Goal: Information Seeking & Learning: Learn about a topic

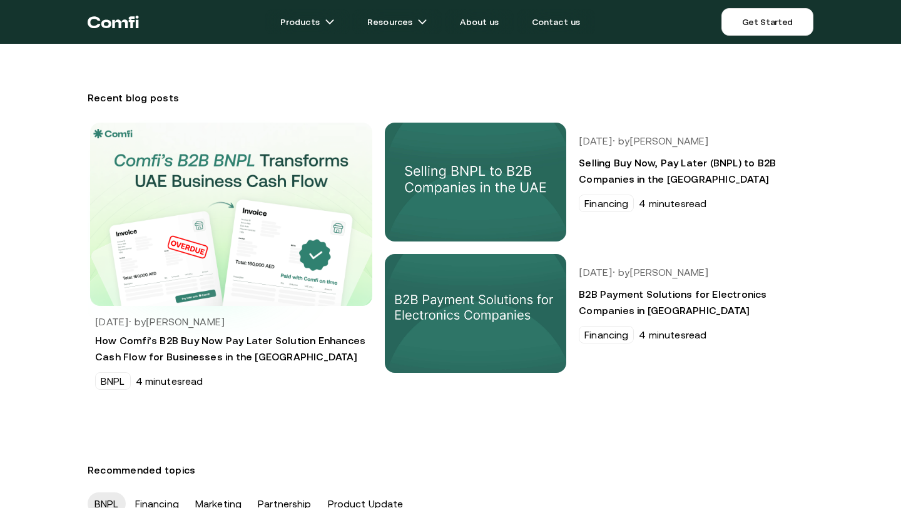
click at [205, 233] on img at bounding box center [231, 214] width 310 height 202
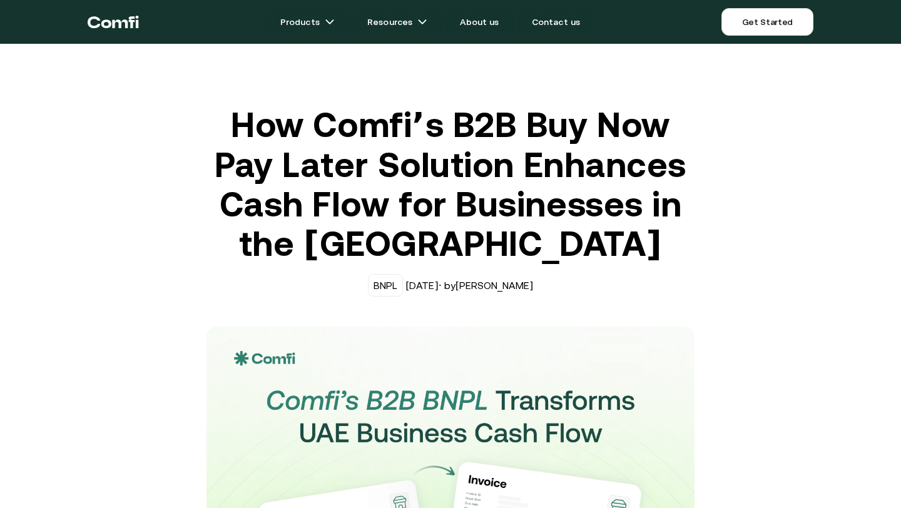
click at [521, 283] on div "BNPL [DATE] · by [PERSON_NAME]" at bounding box center [451, 285] width 488 height 23
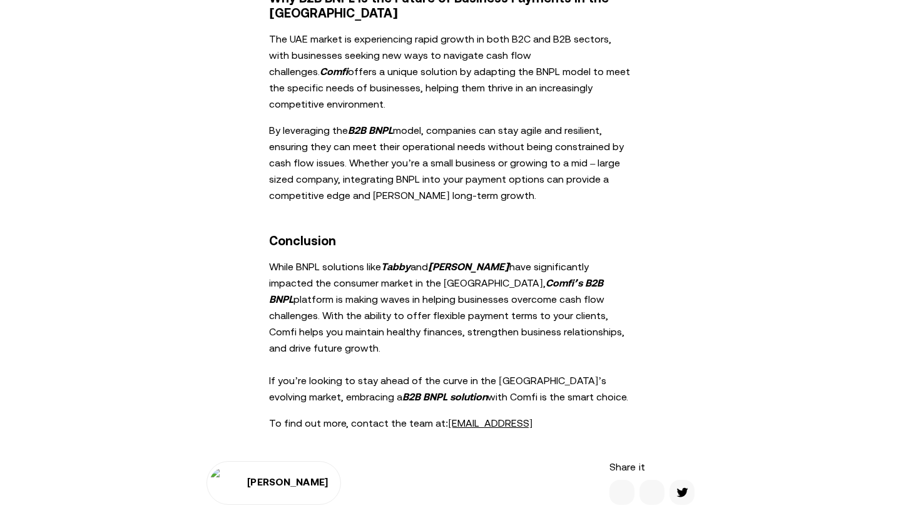
scroll to position [1772, 0]
click at [423, 414] on p "To find out more, contact the team at: [EMAIL_ADDRESS]" at bounding box center [450, 422] width 363 height 16
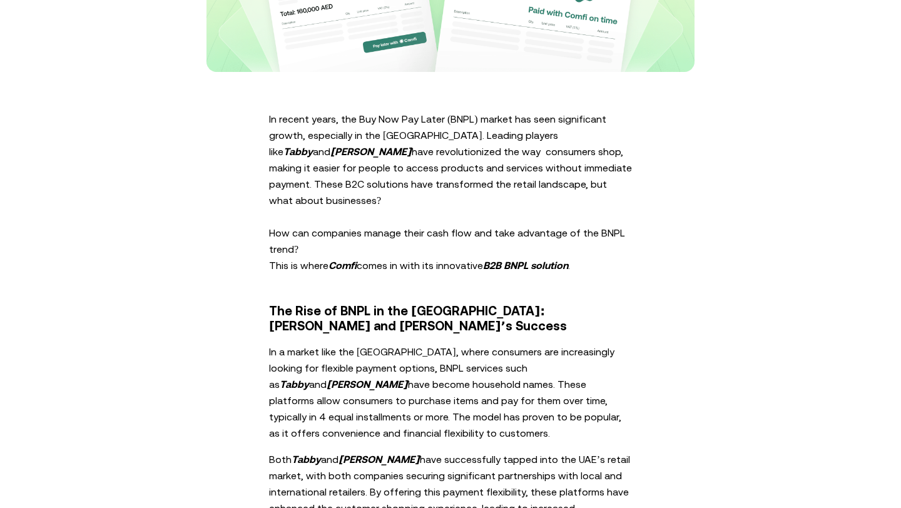
scroll to position [0, 0]
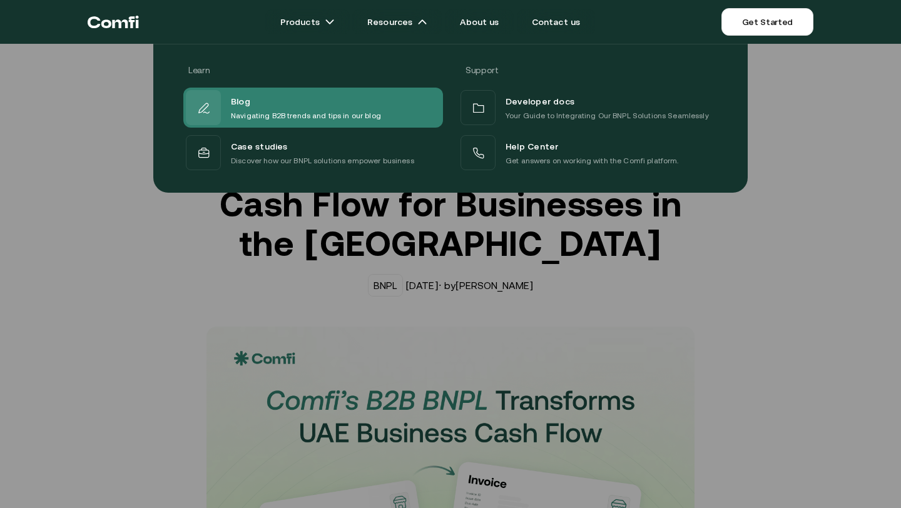
click at [275, 116] on p "Navigating B2B trends and tips in our blog" at bounding box center [306, 116] width 150 height 13
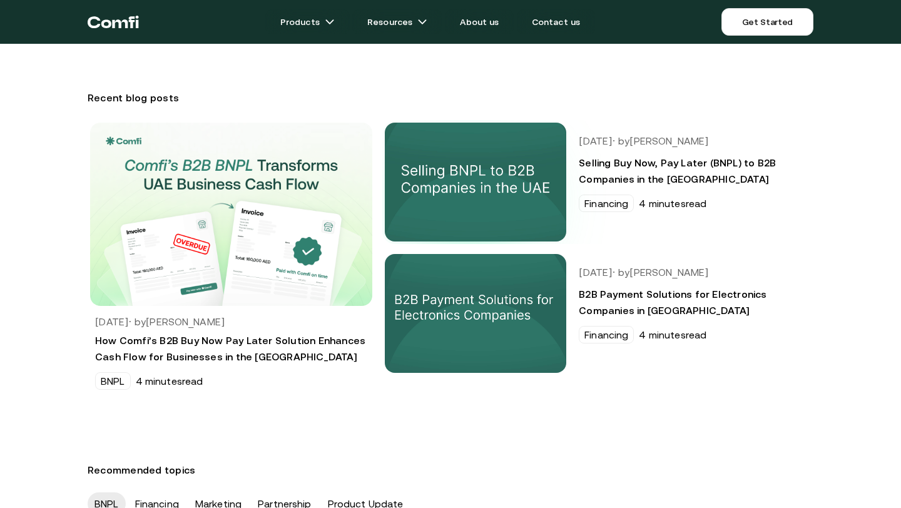
click at [469, 202] on img at bounding box center [475, 182] width 191 height 125
